Goal: Navigation & Orientation: Find specific page/section

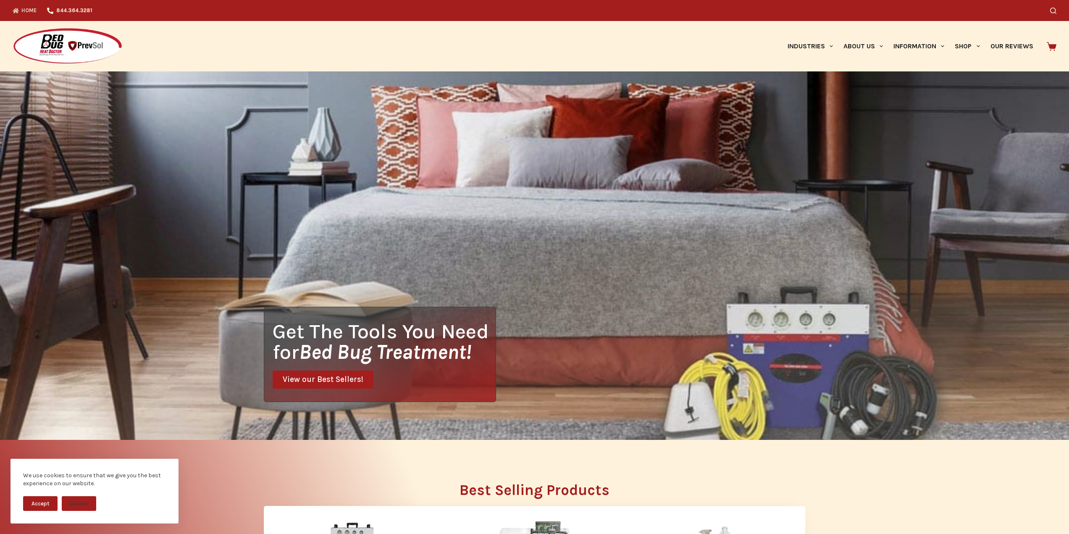
click at [62, 42] on img at bounding box center [68, 46] width 110 height 37
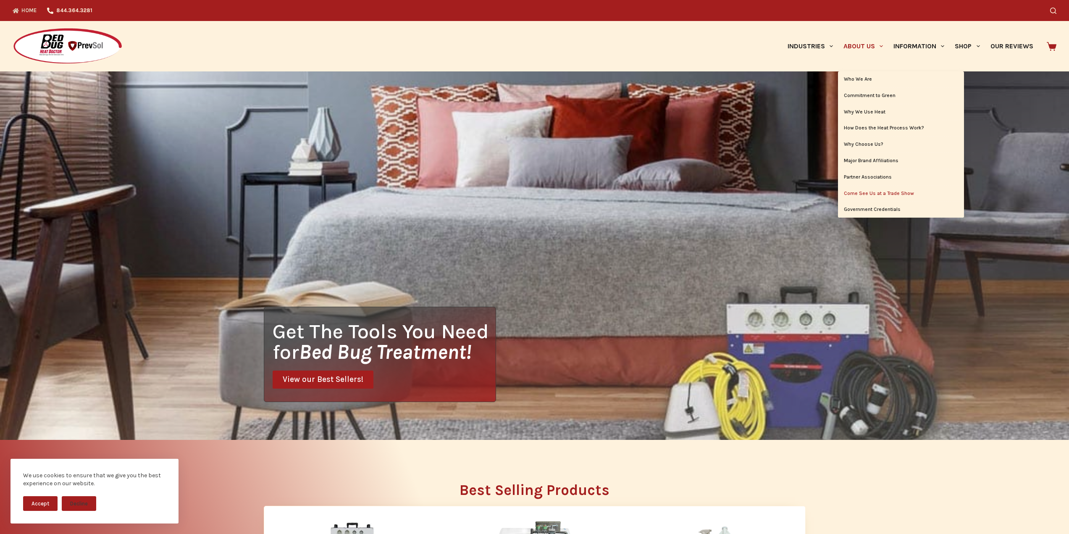
click at [861, 194] on link "Come See Us at a Trade Show" at bounding box center [901, 194] width 126 height 16
